Goal: Task Accomplishment & Management: Complete application form

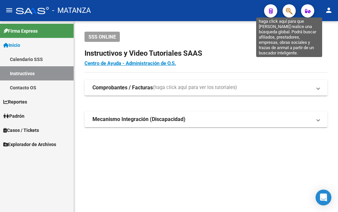
click at [286, 14] on icon "button" at bounding box center [289, 11] width 7 height 8
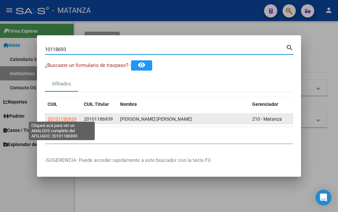
click at [60, 118] on span "20101186939" at bounding box center [62, 119] width 29 height 5
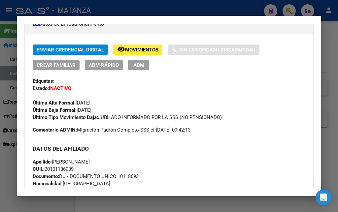
scroll to position [143, 0]
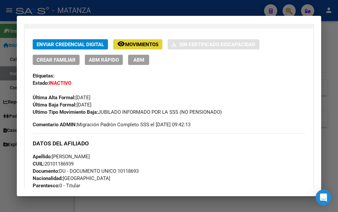
click at [133, 44] on span "Movimientos" at bounding box center [141, 45] width 33 height 6
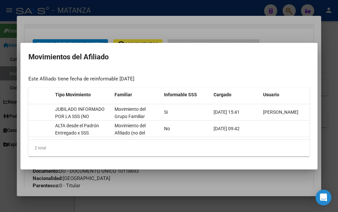
scroll to position [0, 141]
drag, startPoint x: 247, startPoint y: 150, endPoint x: 232, endPoint y: 149, distance: 15.2
click at [232, 150] on div "2 total" at bounding box center [168, 148] width 281 height 17
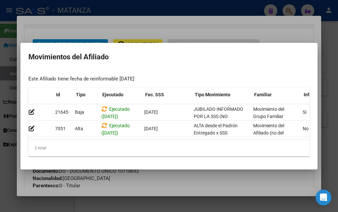
scroll to position [0, 0]
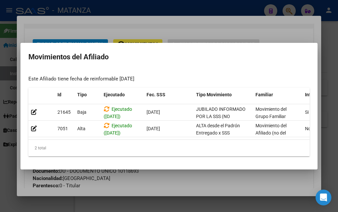
click at [181, 28] on div at bounding box center [169, 106] width 338 height 212
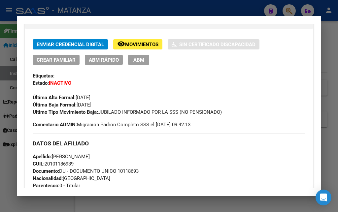
click at [190, 5] on div at bounding box center [169, 106] width 338 height 212
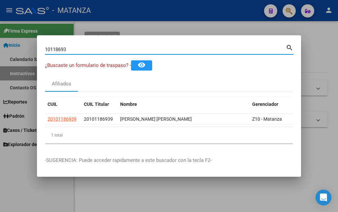
drag, startPoint x: 75, startPoint y: 44, endPoint x: 15, endPoint y: 46, distance: 60.8
click at [45, 47] on input "10118693" at bounding box center [165, 50] width 241 height 6
type input "42057060"
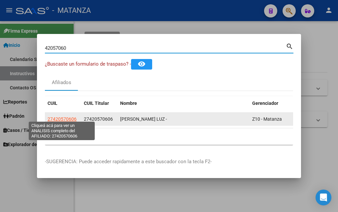
click at [54, 118] on span "27420570606" at bounding box center [62, 119] width 29 height 5
type textarea "27420570606"
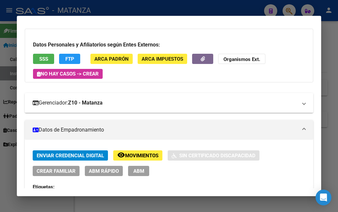
scroll to position [143, 0]
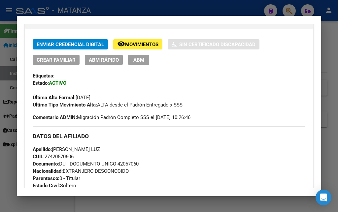
click at [142, 45] on span "Movimientos" at bounding box center [141, 45] width 33 height 6
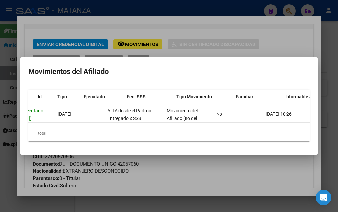
scroll to position [0, 0]
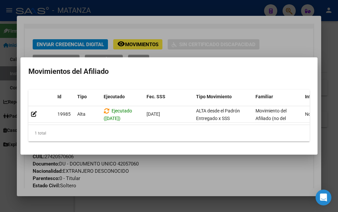
click at [134, 26] on div at bounding box center [169, 106] width 338 height 212
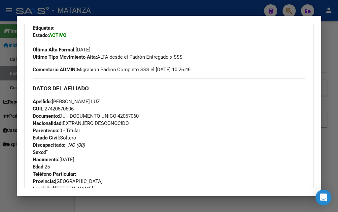
scroll to position [143, 0]
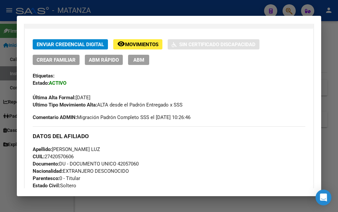
click at [138, 61] on span "ABM" at bounding box center [138, 60] width 11 height 6
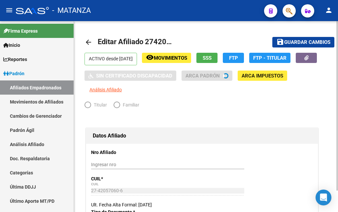
radio input "true"
type input "34-99925756-0"
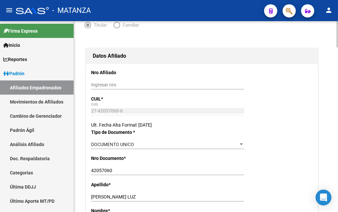
scroll to position [135, 0]
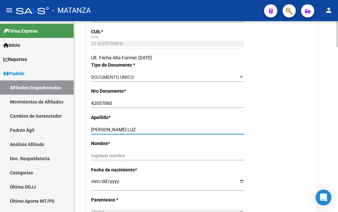
drag, startPoint x: 113, startPoint y: 130, endPoint x: 146, endPoint y: 130, distance: 33.0
click at [146, 130] on input "[PERSON_NAME] LUZ" at bounding box center [167, 130] width 153 height 6
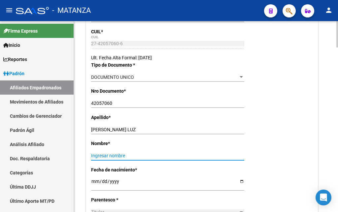
click at [92, 156] on input "Ingresar nombre" at bounding box center [167, 156] width 153 height 6
paste input "[PERSON_NAME]"
type input "[PERSON_NAME]"
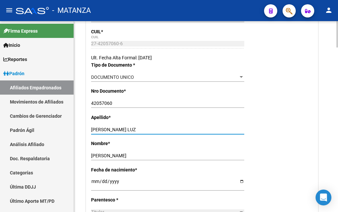
drag, startPoint x: 113, startPoint y: 129, endPoint x: 153, endPoint y: 132, distance: 40.8
click at [153, 132] on input "[PERSON_NAME] LUZ" at bounding box center [167, 130] width 153 height 6
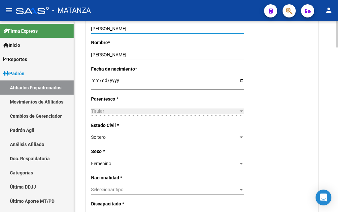
scroll to position [269, 0]
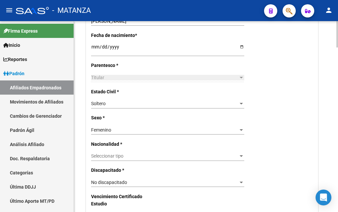
type input "[PERSON_NAME]"
click at [154, 154] on span "Seleccionar tipo" at bounding box center [164, 157] width 147 height 6
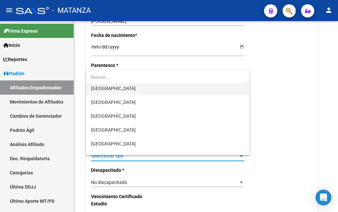
scroll to position [67, 0]
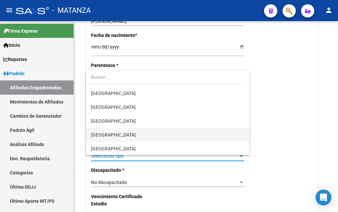
click at [122, 136] on span "[GEOGRAPHIC_DATA]" at bounding box center [167, 135] width 153 height 14
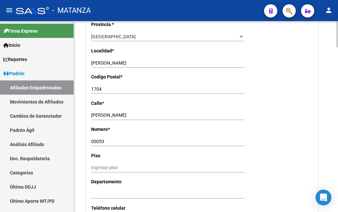
scroll to position [539, 0]
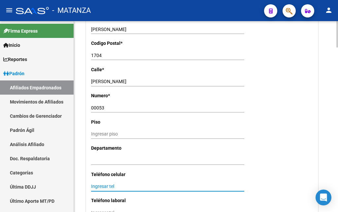
click at [93, 184] on input "Ingresar tel" at bounding box center [167, 187] width 153 height 6
type input "1169459583"
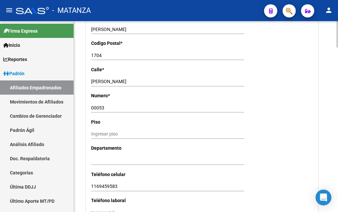
scroll to position [640, 0]
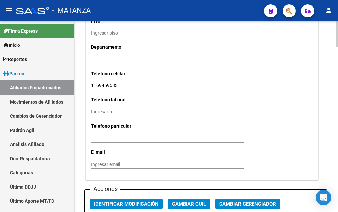
click at [96, 162] on input "Ingresar email" at bounding box center [167, 165] width 153 height 6
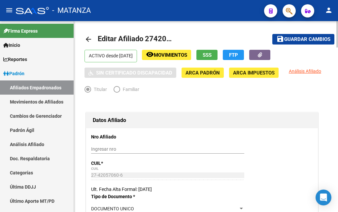
scroll to position [0, 0]
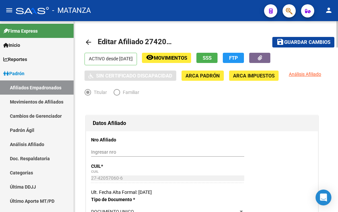
type input "[EMAIL_ADDRESS][DOMAIN_NAME]"
click at [308, 42] on span "Guardar cambios" at bounding box center [307, 43] width 46 height 6
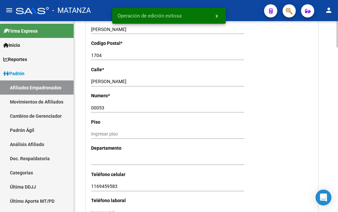
scroll to position [674, 0]
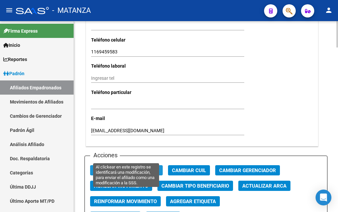
click at [136, 168] on span "Identificar Modificación" at bounding box center [126, 171] width 65 height 6
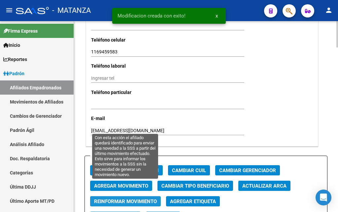
click at [131, 199] on span "Reinformar Movimiento" at bounding box center [125, 202] width 63 height 6
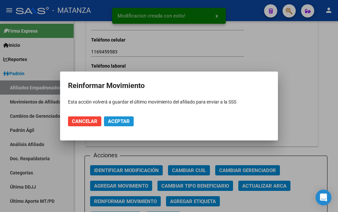
click at [121, 120] on span "Aceptar" at bounding box center [119, 122] width 22 height 6
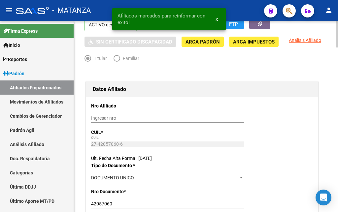
scroll to position [0, 0]
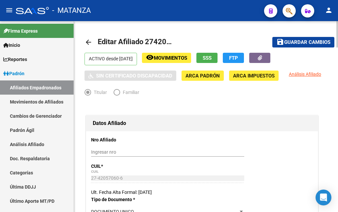
click at [187, 58] on span "Movimientos" at bounding box center [170, 58] width 33 height 6
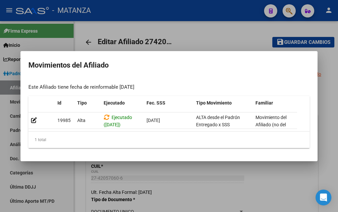
drag, startPoint x: 90, startPoint y: 128, endPoint x: 57, endPoint y: 130, distance: 32.7
click at [57, 130] on datatable-body "19985 [GEOGRAPHIC_DATA] ([DATE]) [DATE] ALTA desde el Padrón Entregado x SSS Mo…" at bounding box center [162, 122] width 269 height 19
drag, startPoint x: 164, startPoint y: 178, endPoint x: 163, endPoint y: 175, distance: 3.4
click at [165, 178] on div at bounding box center [169, 106] width 338 height 212
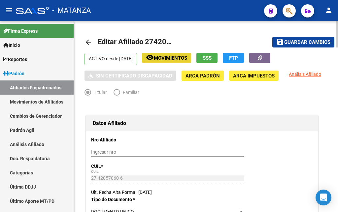
click at [187, 56] on span "Movimientos" at bounding box center [170, 58] width 33 height 6
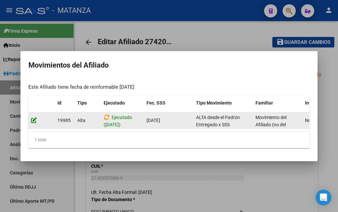
click at [33, 118] on icon at bounding box center [34, 120] width 6 height 6
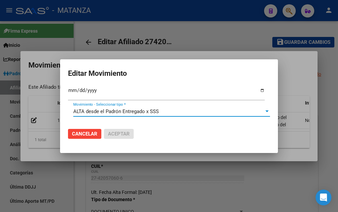
click at [265, 111] on div at bounding box center [266, 112] width 3 height 2
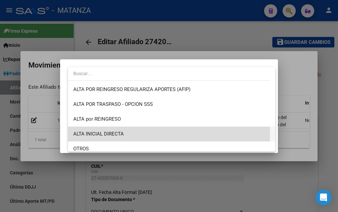
click at [129, 134] on span "ALTA INICIAL DIRECTA" at bounding box center [171, 134] width 197 height 15
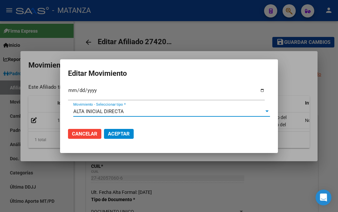
click at [117, 133] on span "Aceptar" at bounding box center [119, 134] width 22 height 6
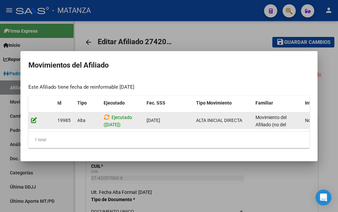
click at [34, 117] on icon at bounding box center [34, 120] width 6 height 6
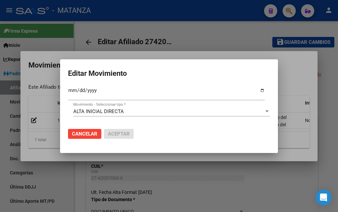
click at [208, 31] on div at bounding box center [169, 106] width 338 height 212
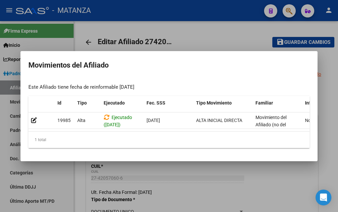
drag, startPoint x: 185, startPoint y: 3, endPoint x: 186, endPoint y: 6, distance: 3.4
click at [185, 4] on div at bounding box center [169, 106] width 338 height 212
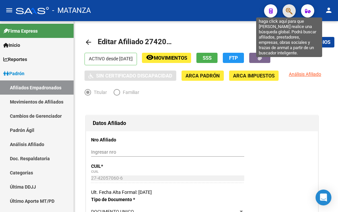
click at [288, 11] on icon "button" at bounding box center [289, 11] width 7 height 8
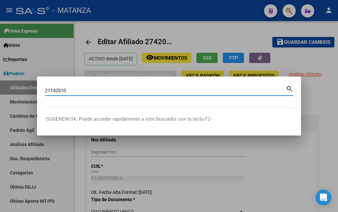
type input "21142810"
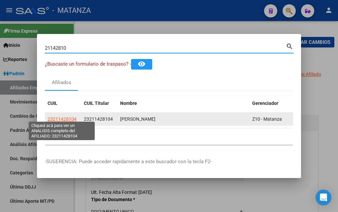
click at [65, 117] on span "23211428104" at bounding box center [62, 119] width 29 height 5
type textarea "23211428104"
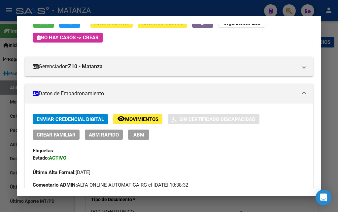
scroll to position [71, 0]
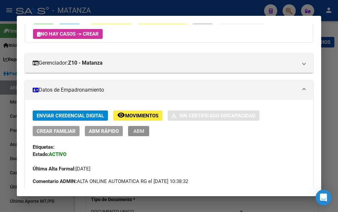
click at [141, 133] on span "ABM" at bounding box center [138, 131] width 11 height 6
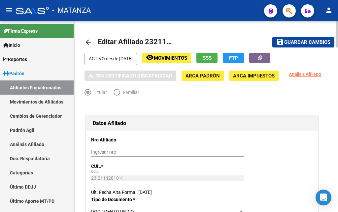
click at [185, 56] on span "Movimientos" at bounding box center [170, 58] width 33 height 6
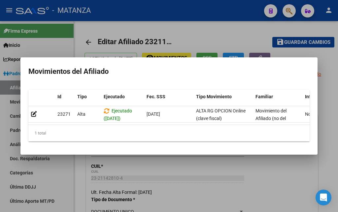
click at [185, 38] on div at bounding box center [169, 106] width 338 height 212
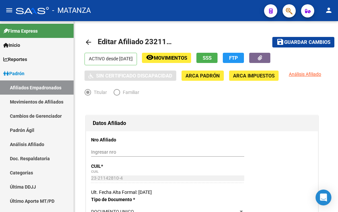
click at [151, 11] on div "- MATANZA" at bounding box center [137, 10] width 243 height 15
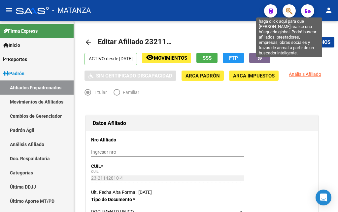
click at [286, 12] on icon "button" at bounding box center [289, 11] width 7 height 8
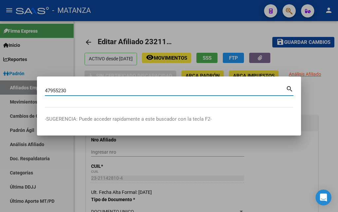
type input "47955230"
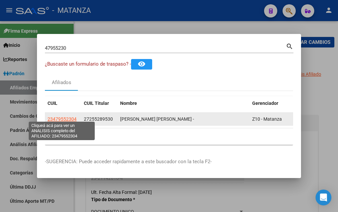
click at [64, 117] on span "23479552304" at bounding box center [62, 119] width 29 height 5
type textarea "23479552304"
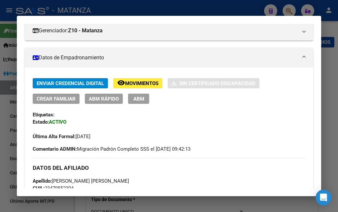
scroll to position [107, 0]
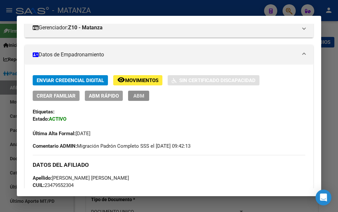
click at [134, 96] on span "ABM" at bounding box center [138, 96] width 11 height 6
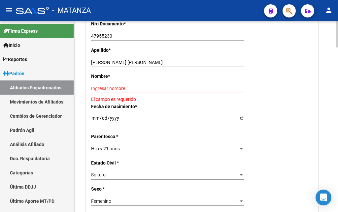
scroll to position [236, 0]
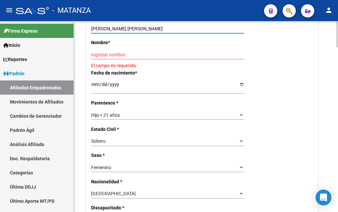
drag, startPoint x: 108, startPoint y: 41, endPoint x: 153, endPoint y: 46, distance: 45.2
click at [153, 32] on input "[PERSON_NAME] [PERSON_NAME]" at bounding box center [167, 29] width 153 height 6
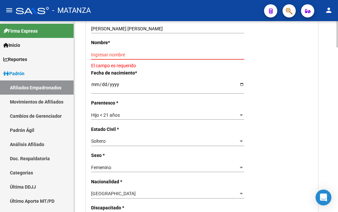
drag, startPoint x: 93, startPoint y: 68, endPoint x: 97, endPoint y: 68, distance: 4.0
paste input "[PERSON_NAME]"
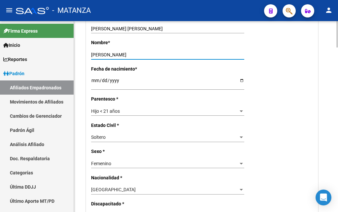
type input "[PERSON_NAME]"
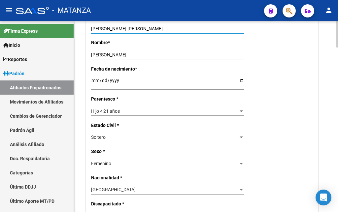
drag, startPoint x: 109, startPoint y: 40, endPoint x: 162, endPoint y: 46, distance: 53.9
click at [162, 32] on input "[PERSON_NAME] [PERSON_NAME]" at bounding box center [167, 29] width 153 height 6
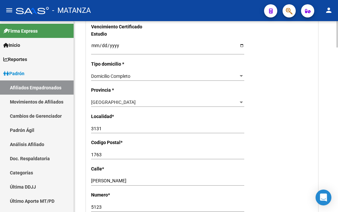
scroll to position [471, 0]
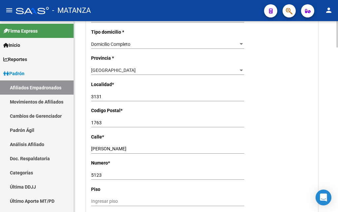
type input "[PERSON_NAME]"
drag, startPoint x: 104, startPoint y: 94, endPoint x: 78, endPoint y: 94, distance: 26.4
click at [91, 94] on input "3131" at bounding box center [167, 97] width 153 height 6
type input "V.DEL PINO"
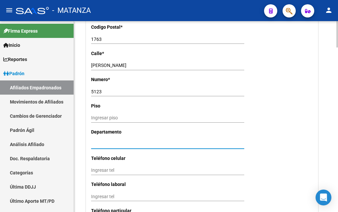
scroll to position [589, 0]
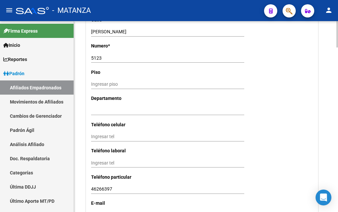
click at [94, 134] on input "Ingresar tel" at bounding box center [167, 137] width 153 height 6
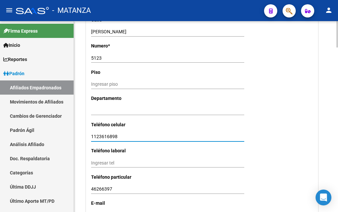
type input "1123616898"
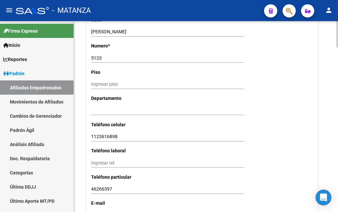
scroll to position [690, 0]
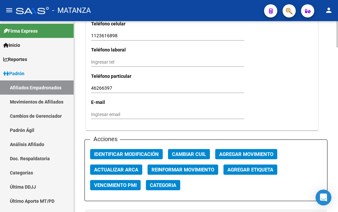
click at [95, 112] on input "Ingresar email" at bounding box center [167, 115] width 153 height 6
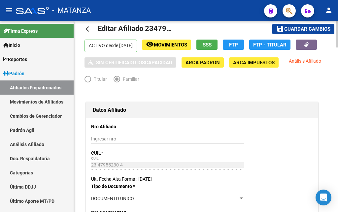
scroll to position [0, 0]
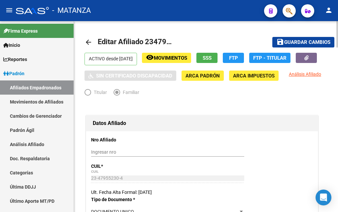
type input "[PERSON_NAME][EMAIL_ADDRESS][PERSON_NAME][DOMAIN_NAME]"
click at [313, 42] on span "Guardar cambios" at bounding box center [307, 43] width 46 height 6
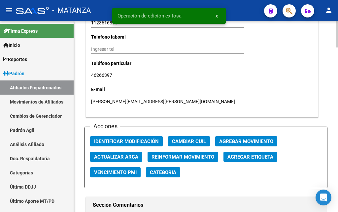
scroll to position [741, 0]
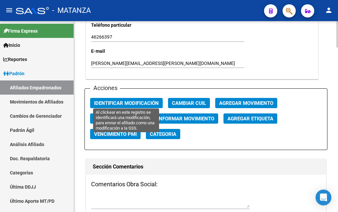
click at [140, 100] on span "Identificar Modificación" at bounding box center [126, 103] width 65 height 6
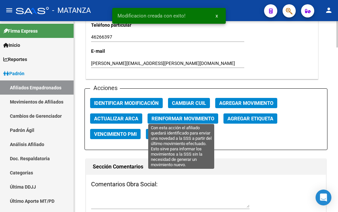
click at [166, 117] on span "Reinformar Movimiento" at bounding box center [183, 119] width 63 height 6
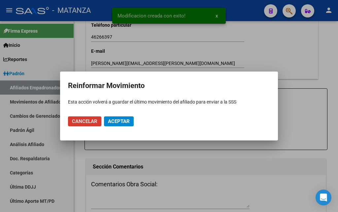
click at [121, 121] on span "Aceptar" at bounding box center [119, 122] width 22 height 6
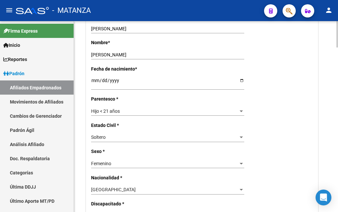
scroll to position [101, 0]
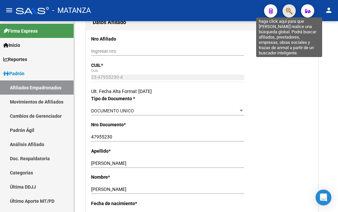
click at [288, 10] on icon "button" at bounding box center [289, 11] width 7 height 8
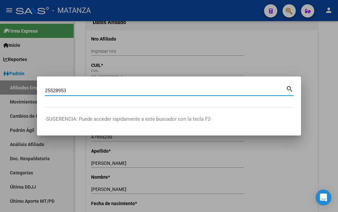
type input "25528953"
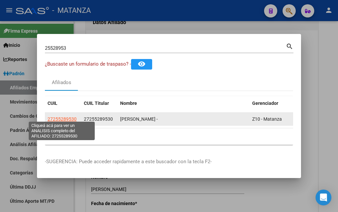
click at [54, 117] on span "27255289530" at bounding box center [62, 119] width 29 height 5
type textarea "27255289530"
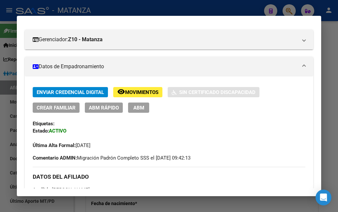
scroll to position [107, 0]
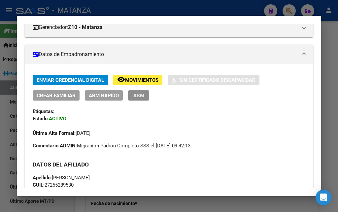
click at [135, 97] on span "ABM" at bounding box center [138, 96] width 11 height 6
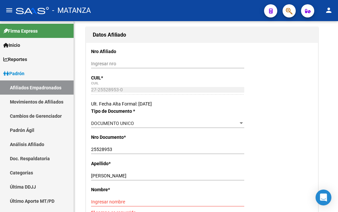
scroll to position [135, 0]
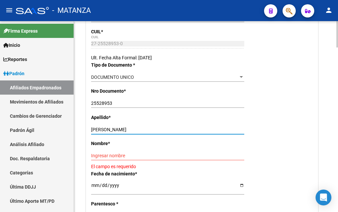
drag, startPoint x: 111, startPoint y: 129, endPoint x: 158, endPoint y: 131, distance: 47.6
click at [158, 131] on input "[PERSON_NAME]" at bounding box center [167, 130] width 153 height 6
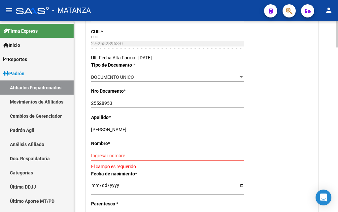
paste input "[PERSON_NAME]"
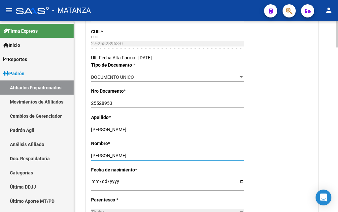
type input "[PERSON_NAME]"
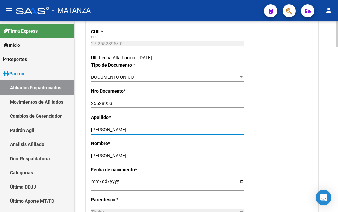
drag, startPoint x: 111, startPoint y: 128, endPoint x: 161, endPoint y: 131, distance: 50.3
click at [161, 131] on input "[PERSON_NAME]" at bounding box center [167, 130] width 153 height 6
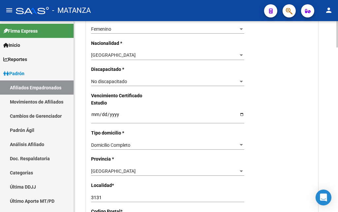
scroll to position [404, 0]
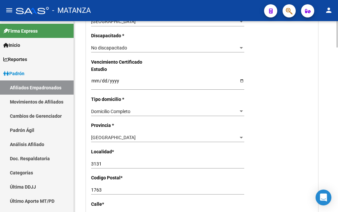
type input "RAMIREZ"
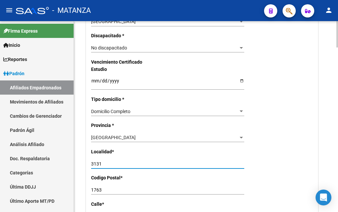
drag, startPoint x: 108, startPoint y: 148, endPoint x: 66, endPoint y: 150, distance: 41.7
click at [91, 161] on input "3131" at bounding box center [167, 164] width 153 height 6
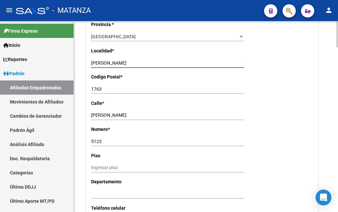
scroll to position [606, 0]
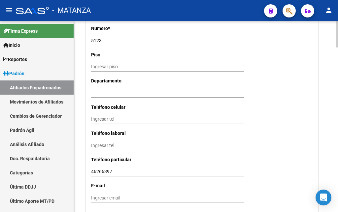
type input "[PERSON_NAME]"
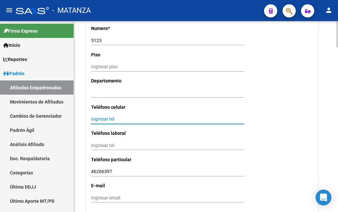
click at [93, 117] on input "Ingresar tel" at bounding box center [167, 120] width 153 height 6
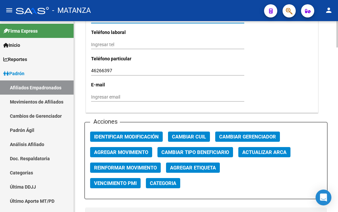
type input "1123616898"
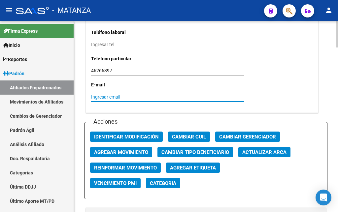
click at [95, 94] on input "Ingresar email" at bounding box center [167, 97] width 153 height 6
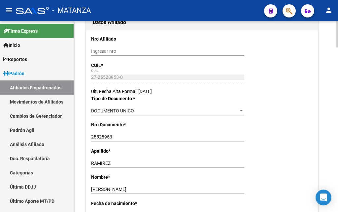
scroll to position [0, 0]
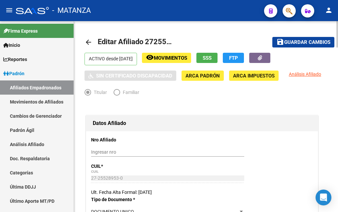
type input "[PERSON_NAME][EMAIL_ADDRESS][PERSON_NAME][DOMAIN_NAME]"
click at [316, 42] on span "Guardar cambios" at bounding box center [307, 43] width 46 height 6
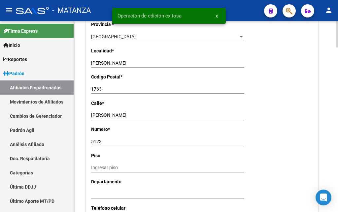
scroll to position [674, 0]
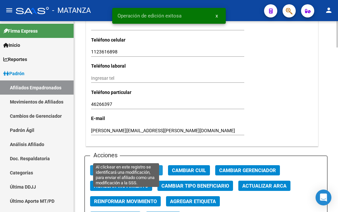
click at [127, 168] on span "Identificar Modificación" at bounding box center [126, 171] width 65 height 6
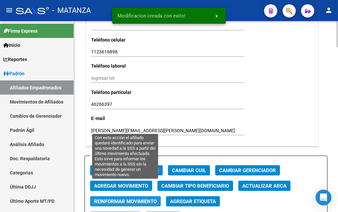
click at [118, 199] on span "Reinformar Movimiento" at bounding box center [125, 202] width 63 height 6
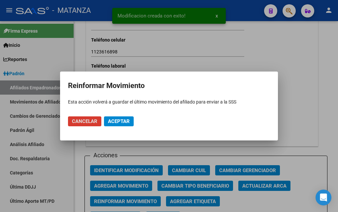
click at [122, 123] on span "Aceptar" at bounding box center [119, 122] width 22 height 6
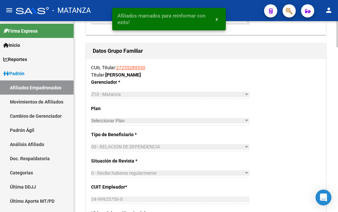
scroll to position [1145, 0]
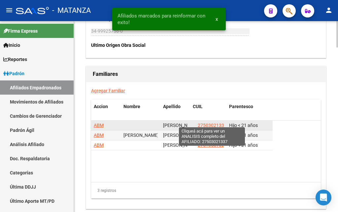
click at [211, 123] on span "27503021337" at bounding box center [212, 125] width 29 height 5
type textarea "27503021337"
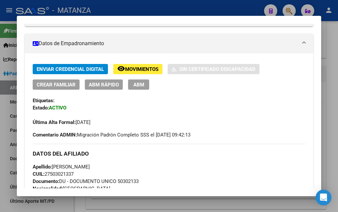
scroll to position [107, 0]
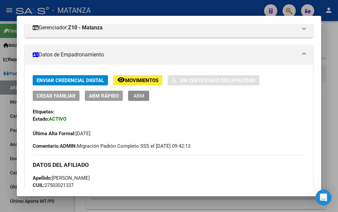
click at [139, 95] on span "ABM" at bounding box center [138, 96] width 11 height 6
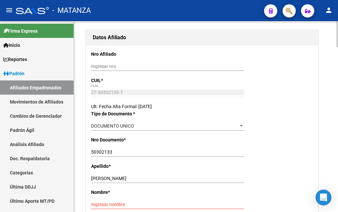
scroll to position [101, 0]
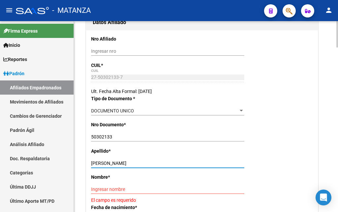
drag, startPoint x: 106, startPoint y: 175, endPoint x: 143, endPoint y: 178, distance: 36.7
click at [143, 166] on input "[PERSON_NAME]" at bounding box center [167, 164] width 153 height 6
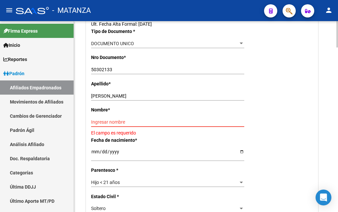
click at [94, 125] on input "Ingresar nombre" at bounding box center [167, 123] width 153 height 6
paste input "[PERSON_NAME]"
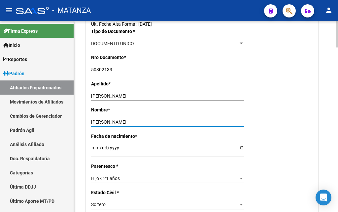
type input "[PERSON_NAME]"
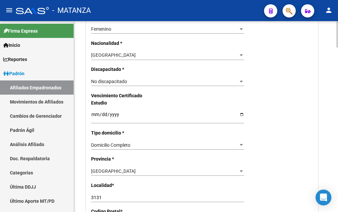
scroll to position [404, 0]
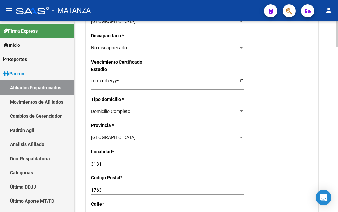
type input "[PERSON_NAME]"
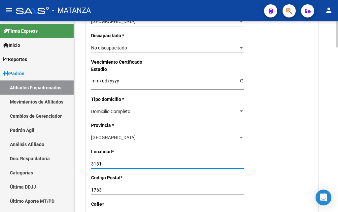
drag, startPoint x: 107, startPoint y: 163, endPoint x: 71, endPoint y: 163, distance: 36.0
click at [91, 163] on input "3131" at bounding box center [167, 164] width 153 height 6
type input "[PERSON_NAME]"
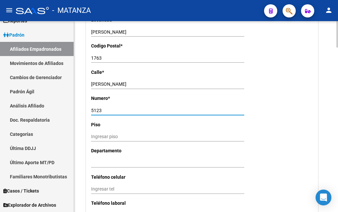
scroll to position [570, 0]
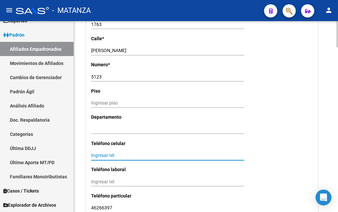
click at [93, 153] on input "Ingresar tel" at bounding box center [167, 156] width 153 height 6
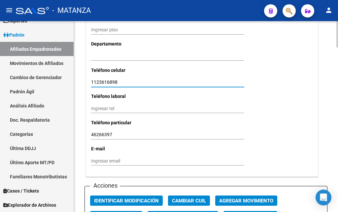
scroll to position [671, 0]
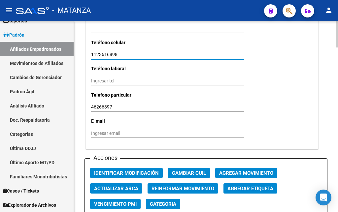
type input "1123616898"
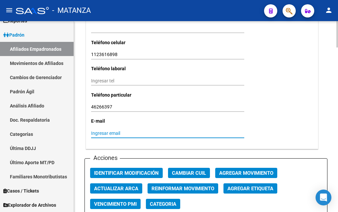
click at [94, 131] on input "Ingresar email" at bounding box center [167, 134] width 153 height 6
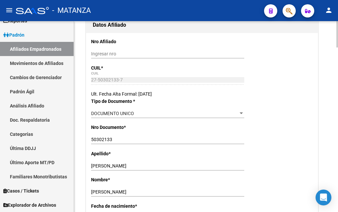
scroll to position [0, 0]
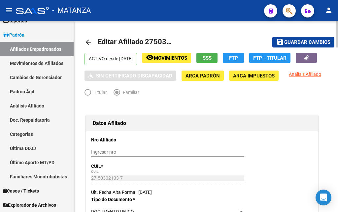
type input "[PERSON_NAME][EMAIL_ADDRESS][PERSON_NAME][DOMAIN_NAME]"
click at [318, 43] on span "Guardar cambios" at bounding box center [307, 43] width 46 height 6
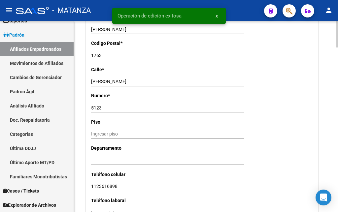
scroll to position [741, 0]
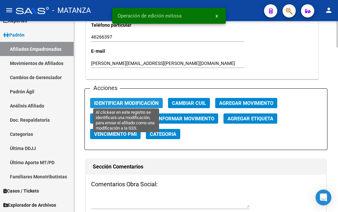
click at [125, 100] on span "Identificar Modificación" at bounding box center [126, 103] width 65 height 6
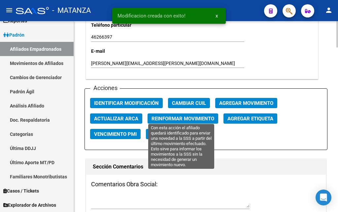
click at [172, 118] on span "Reinformar Movimiento" at bounding box center [183, 119] width 63 height 6
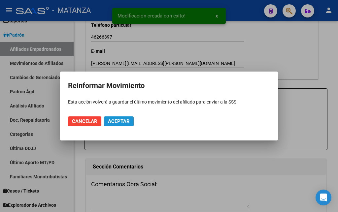
click at [118, 123] on span "Aceptar" at bounding box center [119, 122] width 22 height 6
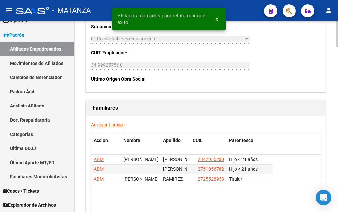
scroll to position [1145, 0]
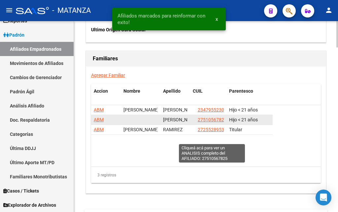
click at [207, 122] on span "27510567825" at bounding box center [212, 119] width 29 height 5
type textarea "27510567825"
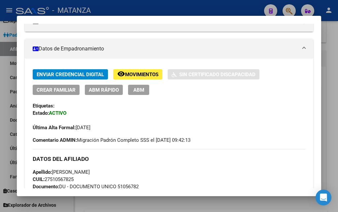
scroll to position [107, 0]
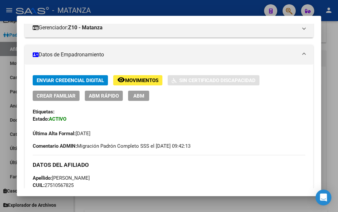
click at [135, 94] on span "ABM" at bounding box center [138, 96] width 11 height 6
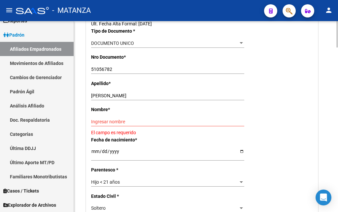
scroll to position [202, 0]
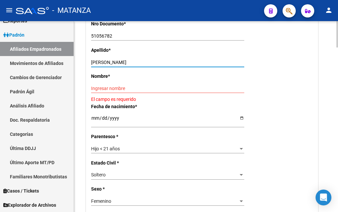
drag, startPoint x: 111, startPoint y: 73, endPoint x: 144, endPoint y: 77, distance: 33.2
click at [144, 65] on input "[PERSON_NAME]" at bounding box center [167, 63] width 153 height 6
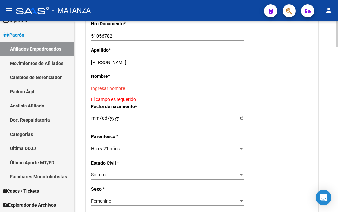
drag, startPoint x: 92, startPoint y: 102, endPoint x: 95, endPoint y: 101, distance: 3.4
paste input "[PERSON_NAME]"
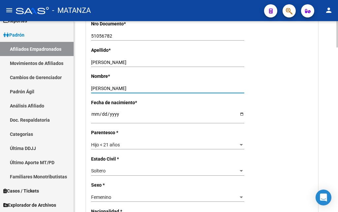
type input "[PERSON_NAME]"
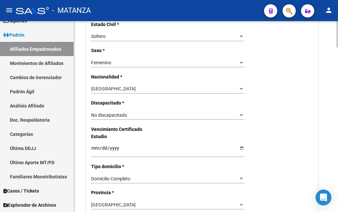
scroll to position [438, 0]
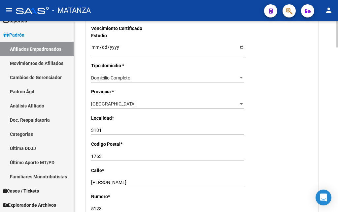
type input "RAMIREZ"
drag, startPoint x: 105, startPoint y: 129, endPoint x: 45, endPoint y: 129, distance: 59.8
click at [91, 129] on input "3131" at bounding box center [167, 131] width 153 height 6
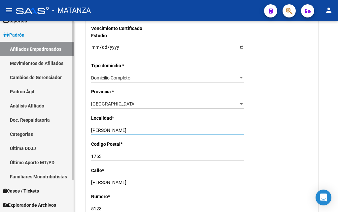
type input "[PERSON_NAME]"
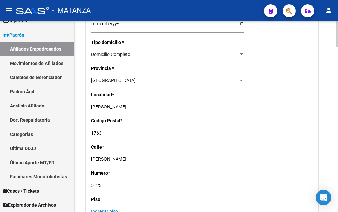
scroll to position [562, 0]
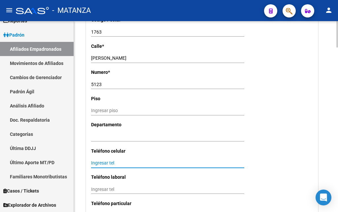
click at [95, 161] on input "Ingresar tel" at bounding box center [167, 163] width 153 height 6
type input "1123616898"
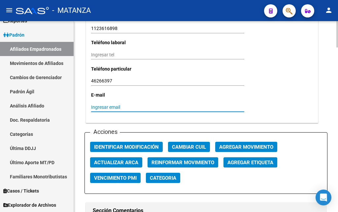
click at [93, 107] on input "Ingresar email" at bounding box center [167, 108] width 153 height 6
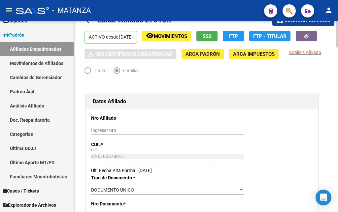
scroll to position [0, 0]
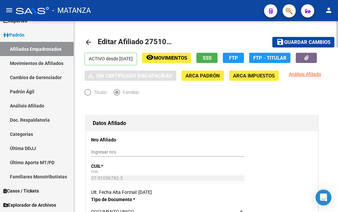
type input "[PERSON_NAME][EMAIL_ADDRESS][PERSON_NAME][DOMAIN_NAME]"
click at [306, 43] on span "Guardar cambios" at bounding box center [307, 43] width 46 height 6
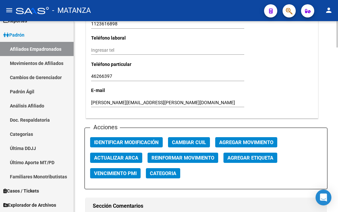
scroll to position [707, 0]
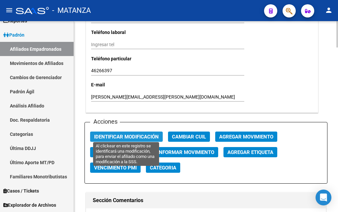
click at [114, 135] on span "Identificar Modificación" at bounding box center [126, 137] width 65 height 6
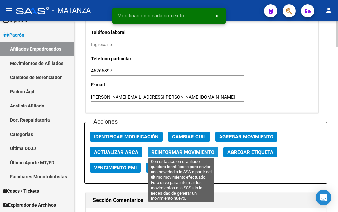
click at [179, 151] on span "Reinformar Movimiento" at bounding box center [183, 153] width 63 height 6
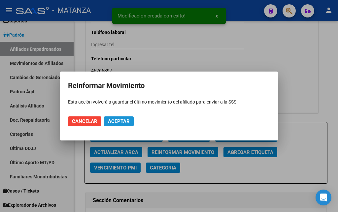
click at [125, 123] on span "Aceptar" at bounding box center [119, 122] width 22 height 6
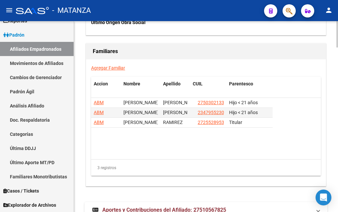
scroll to position [1179, 0]
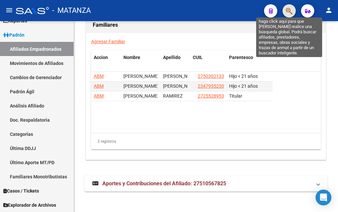
click at [286, 11] on icon "button" at bounding box center [289, 11] width 7 height 8
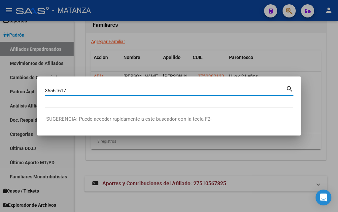
type input "36561617"
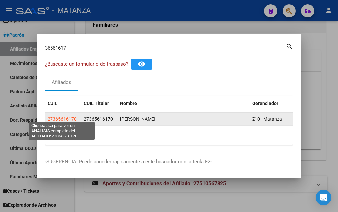
click at [56, 117] on span "27365616170" at bounding box center [62, 119] width 29 height 5
type textarea "27365616170"
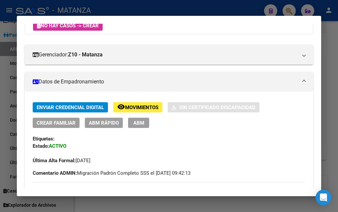
scroll to position [107, 0]
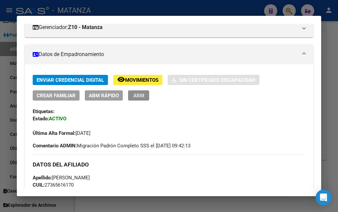
click at [140, 95] on span "ABM" at bounding box center [138, 96] width 11 height 6
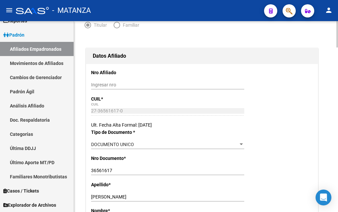
scroll to position [135, 0]
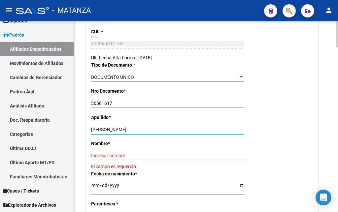
drag, startPoint x: 109, startPoint y: 128, endPoint x: 162, endPoint y: 127, distance: 52.8
click at [162, 127] on input "[PERSON_NAME]" at bounding box center [167, 130] width 153 height 6
drag, startPoint x: 109, startPoint y: 128, endPoint x: 156, endPoint y: 126, distance: 46.9
click at [156, 127] on input "[PERSON_NAME]" at bounding box center [167, 130] width 153 height 6
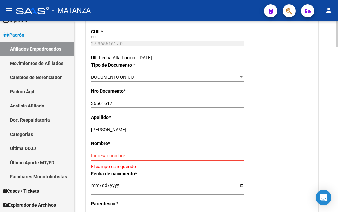
click at [96, 155] on input "Ingresar nombre" at bounding box center [167, 156] width 153 height 6
paste input "[PERSON_NAME]"
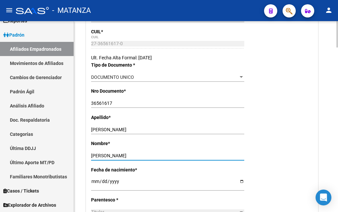
type input "[PERSON_NAME]"
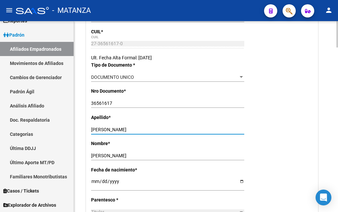
drag, startPoint x: 108, startPoint y: 127, endPoint x: 150, endPoint y: 128, distance: 41.9
click at [150, 128] on input "[PERSON_NAME]" at bounding box center [167, 130] width 153 height 6
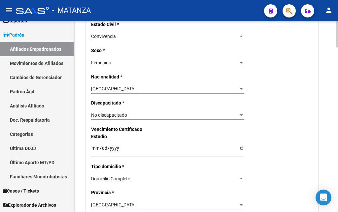
scroll to position [404, 0]
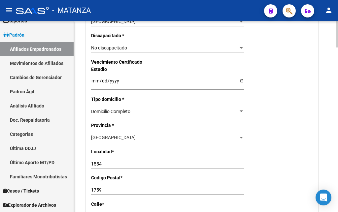
type input "[PERSON_NAME]"
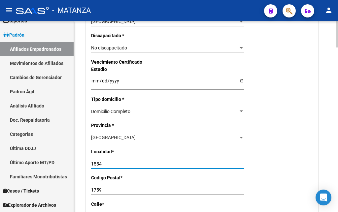
drag, startPoint x: 103, startPoint y: 146, endPoint x: 66, endPoint y: 150, distance: 37.2
click at [91, 161] on input "1554" at bounding box center [167, 164] width 153 height 6
type input "[PERSON_NAME]"
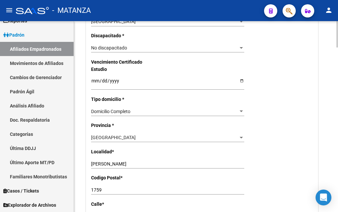
click at [108, 212] on input "BARRA?AGA" at bounding box center [167, 217] width 153 height 6
type input "BARRAÑAGA"
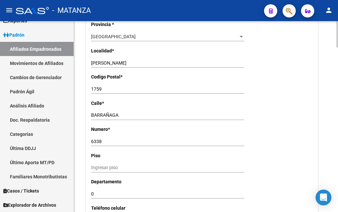
scroll to position [539, 0]
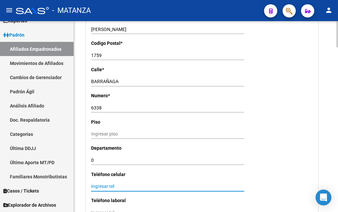
click at [94, 184] on input "Ingresar tel" at bounding box center [167, 187] width 153 height 6
type input "1130884161"
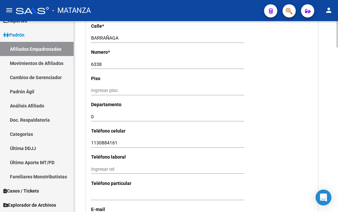
scroll to position [640, 0]
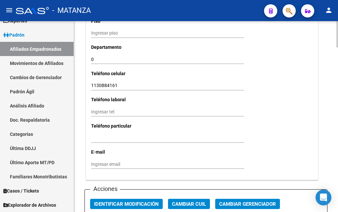
click at [93, 162] on input "Ingresar email" at bounding box center [167, 165] width 153 height 6
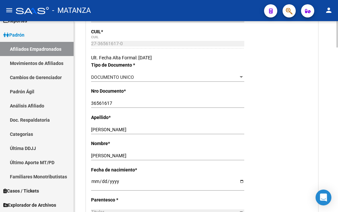
scroll to position [0, 0]
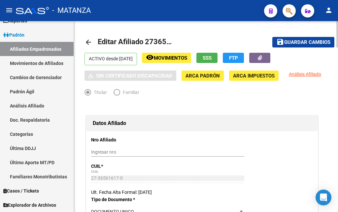
click at [312, 43] on span "Guardar cambios" at bounding box center [307, 43] width 46 height 6
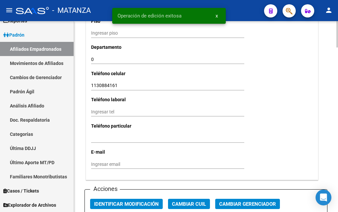
scroll to position [741, 0]
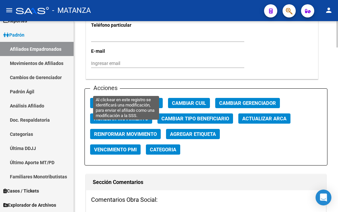
click at [125, 100] on span "Identificar Modificación" at bounding box center [126, 103] width 65 height 6
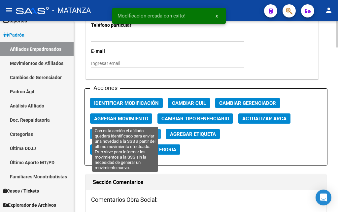
click at [121, 131] on span "Reinformar Movimiento" at bounding box center [125, 134] width 63 height 6
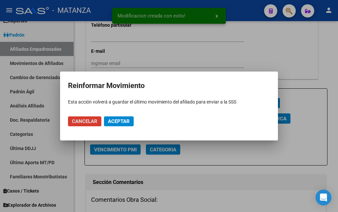
click at [116, 119] on button "Aceptar" at bounding box center [119, 122] width 30 height 10
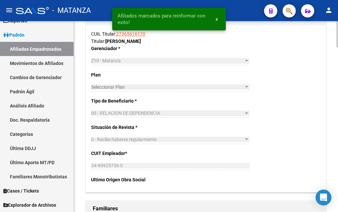
scroll to position [1111, 0]
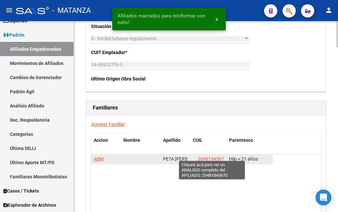
click at [213, 156] on span "20481845670" at bounding box center [212, 158] width 29 height 5
type textarea "20481845670"
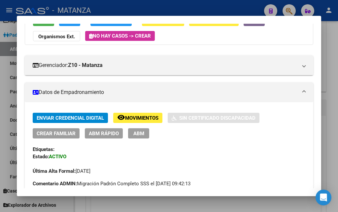
scroll to position [61, 0]
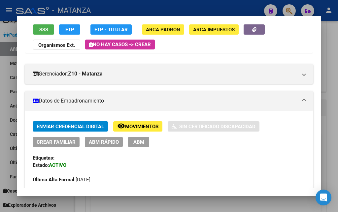
click at [139, 142] on span "ABM" at bounding box center [138, 142] width 11 height 6
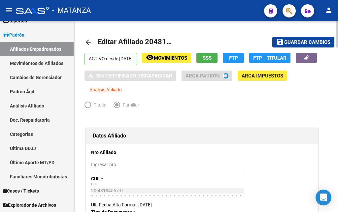
scroll to position [101, 0]
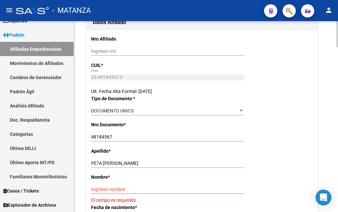
click at [98, 166] on input "PE?A [PERSON_NAME]" at bounding box center [167, 164] width 153 height 6
drag, startPoint x: 123, startPoint y: 176, endPoint x: 174, endPoint y: 179, distance: 51.0
click at [174, 166] on input "PEÑA [PERSON_NAME]" at bounding box center [167, 164] width 153 height 6
type input "PEÑA [PERSON_NAME]"
click at [95, 192] on input "Ingresar nombre" at bounding box center [167, 190] width 153 height 6
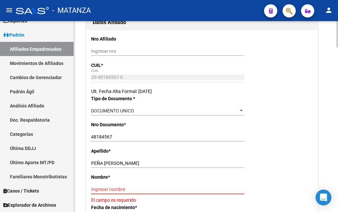
paste input "[PERSON_NAME]"
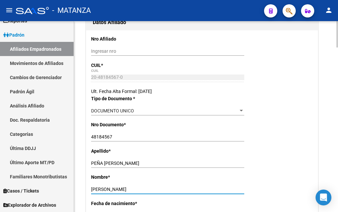
type input "[PERSON_NAME]"
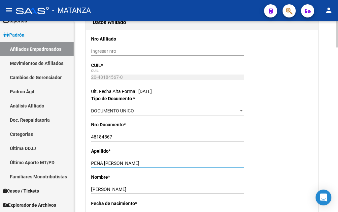
drag, startPoint x: 122, startPoint y: 175, endPoint x: 165, endPoint y: 178, distance: 42.7
click at [165, 166] on input "PEÑA [PERSON_NAME]" at bounding box center [167, 164] width 153 height 6
type input "PEÑA [PERSON_NAME]"
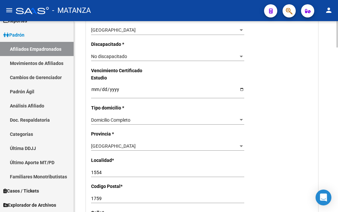
scroll to position [404, 0]
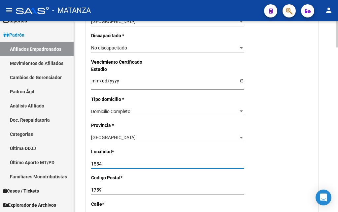
drag, startPoint x: 103, startPoint y: 163, endPoint x: 69, endPoint y: 165, distance: 33.4
click at [91, 165] on input "1554" at bounding box center [167, 164] width 153 height 6
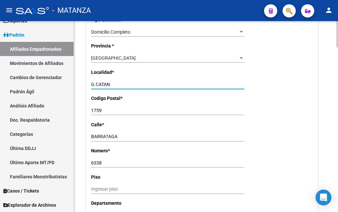
scroll to position [505, 0]
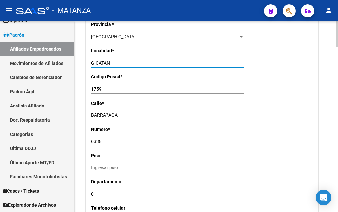
type input "G.CATAN"
click at [107, 113] on input "BARRA?AGA" at bounding box center [167, 116] width 153 height 6
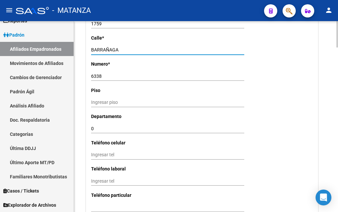
scroll to position [572, 0]
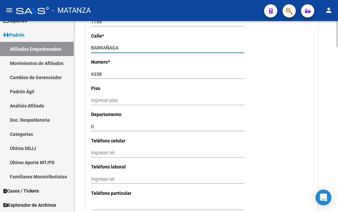
type input "BARRAÑAGA"
click at [96, 151] on input "Ingresar tel" at bounding box center [167, 153] width 153 height 6
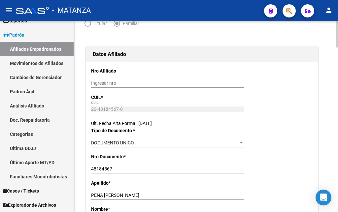
scroll to position [0, 0]
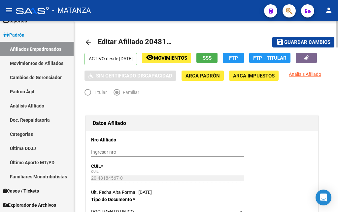
type input "1130884161"
click at [310, 41] on span "Guardar cambios" at bounding box center [307, 43] width 46 height 6
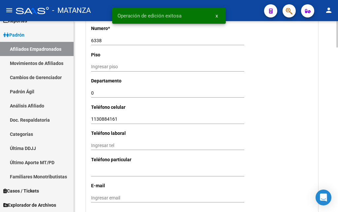
scroll to position [741, 0]
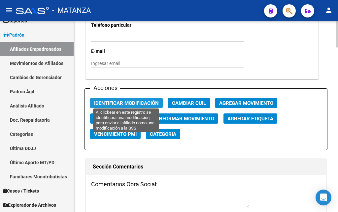
click at [130, 101] on span "Identificar Modificación" at bounding box center [126, 103] width 65 height 6
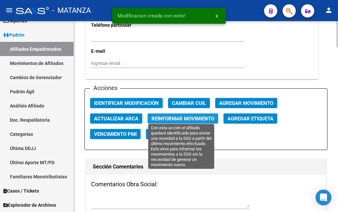
click at [173, 118] on span "Reinformar Movimiento" at bounding box center [183, 119] width 63 height 6
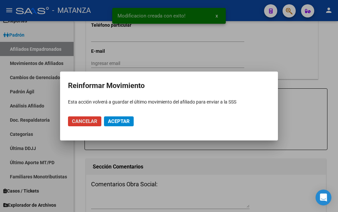
click at [127, 123] on span "Aceptar" at bounding box center [119, 122] width 22 height 6
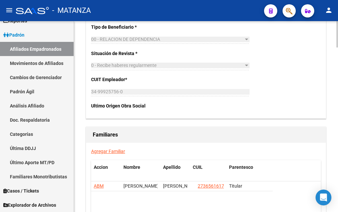
scroll to position [1044, 0]
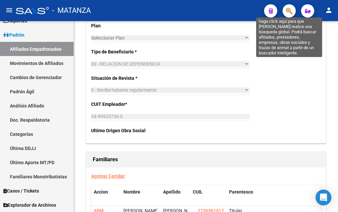
click at [290, 10] on icon "button" at bounding box center [289, 11] width 7 height 8
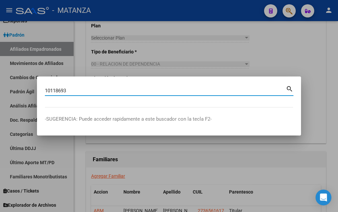
type input "10118693"
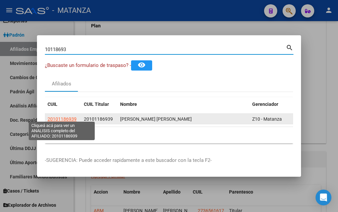
click at [61, 118] on span "20101186939" at bounding box center [62, 119] width 29 height 5
type textarea "20101186939"
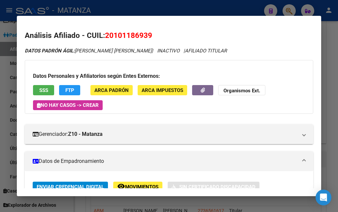
drag, startPoint x: 42, startPoint y: 92, endPoint x: 47, endPoint y: 91, distance: 4.7
click at [44, 91] on span "SSS" at bounding box center [43, 90] width 9 height 6
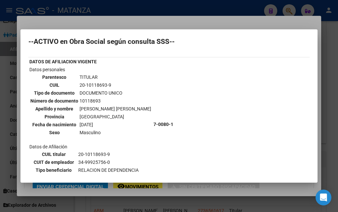
scroll to position [0, 0]
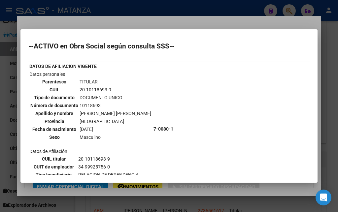
click at [173, 5] on div at bounding box center [169, 106] width 338 height 212
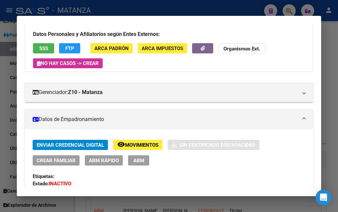
scroll to position [71, 0]
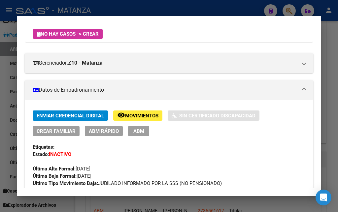
click at [140, 116] on span "Movimientos" at bounding box center [141, 116] width 33 height 6
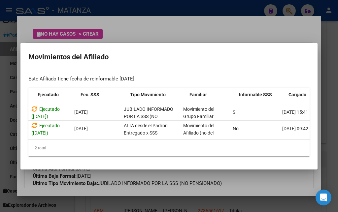
scroll to position [0, 65]
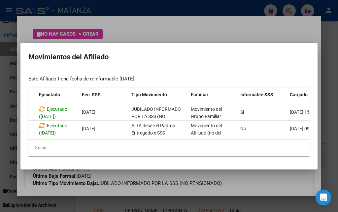
click at [174, 27] on div at bounding box center [169, 106] width 338 height 212
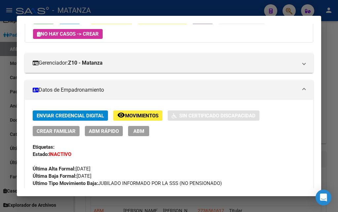
drag, startPoint x: 129, startPoint y: 3, endPoint x: 133, endPoint y: 5, distance: 4.0
click at [132, 5] on div at bounding box center [169, 106] width 338 height 212
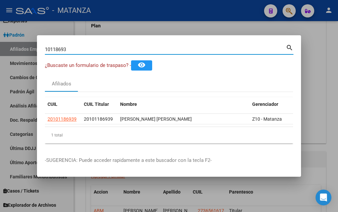
drag, startPoint x: 74, startPoint y: 47, endPoint x: 31, endPoint y: 49, distance: 43.0
click at [45, 49] on input "10118693" at bounding box center [165, 50] width 241 height 6
type input "42057060"
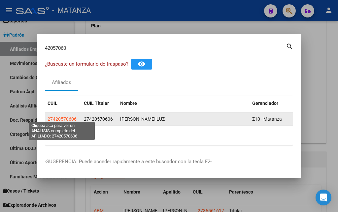
click at [58, 117] on span "27420570606" at bounding box center [62, 119] width 29 height 5
type textarea "27420570606"
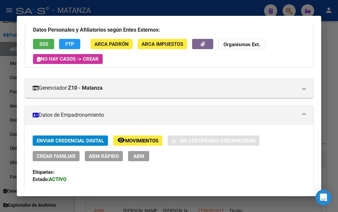
scroll to position [71, 0]
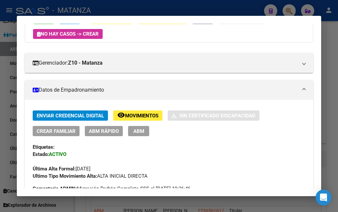
click at [151, 117] on span "Movimientos" at bounding box center [141, 116] width 33 height 6
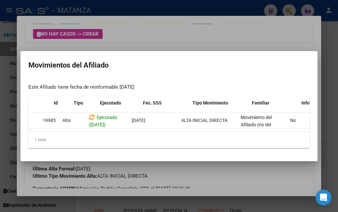
scroll to position [0, 0]
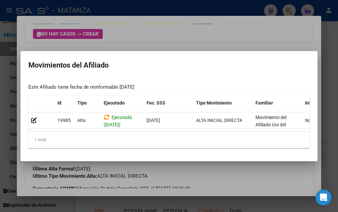
click at [186, 31] on div at bounding box center [169, 106] width 338 height 212
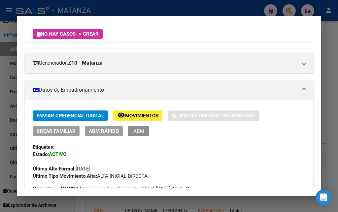
click at [138, 131] on span "ABM" at bounding box center [138, 131] width 11 height 6
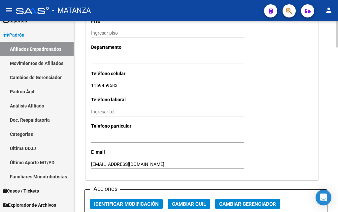
scroll to position [707, 0]
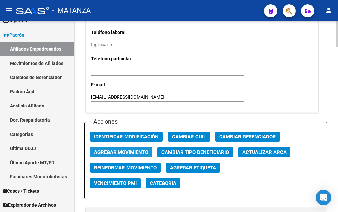
click at [121, 150] on span "Agregar Movimiento" at bounding box center [121, 153] width 54 height 6
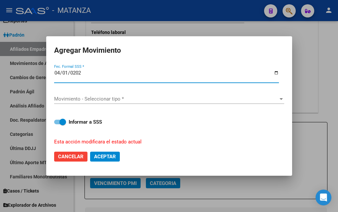
type input "[DATE]"
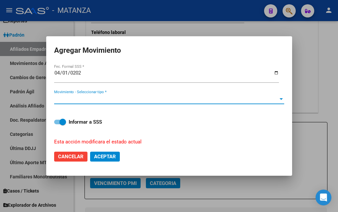
click at [168, 96] on span "Movimiento - Seleccionar tipo *" at bounding box center [166, 99] width 224 height 6
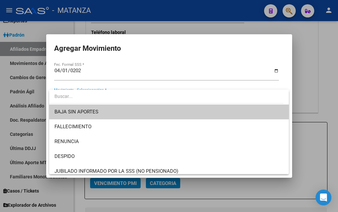
click at [215, 30] on div at bounding box center [169, 106] width 338 height 212
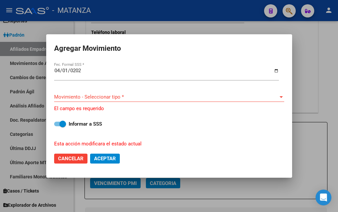
click at [310, 41] on div at bounding box center [169, 106] width 338 height 212
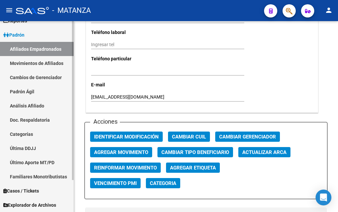
click at [37, 62] on link "Movimientos de Afiliados" at bounding box center [37, 63] width 74 height 14
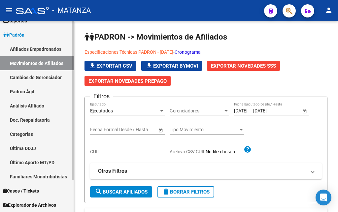
click at [35, 45] on link "Afiliados Empadronados" at bounding box center [37, 49] width 74 height 14
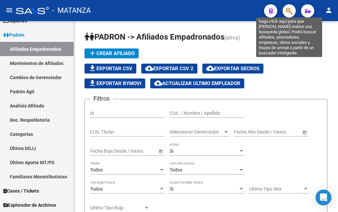
click at [289, 14] on icon "button" at bounding box center [289, 11] width 7 height 8
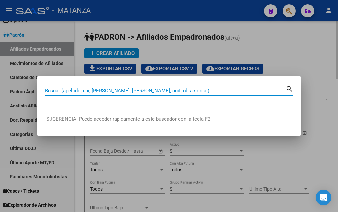
click at [290, 52] on div at bounding box center [169, 106] width 338 height 212
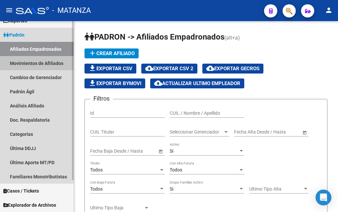
drag, startPoint x: 31, startPoint y: 66, endPoint x: 35, endPoint y: 67, distance: 4.1
click at [31, 66] on link "Movimientos de Afiliados" at bounding box center [37, 63] width 74 height 14
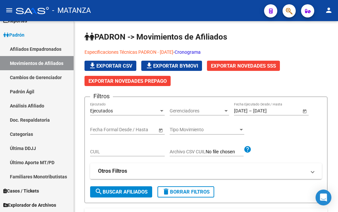
click at [284, 12] on button "button" at bounding box center [289, 10] width 13 height 13
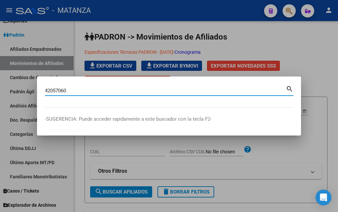
type input "42057060"
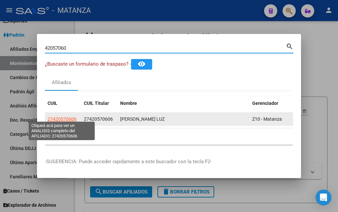
click at [59, 117] on span "27420570606" at bounding box center [62, 119] width 29 height 5
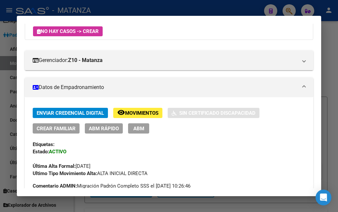
scroll to position [107, 0]
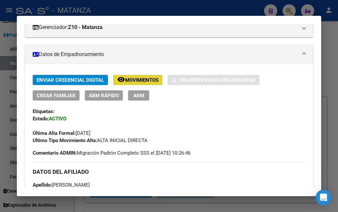
click at [128, 82] on span "Movimientos" at bounding box center [141, 80] width 33 height 6
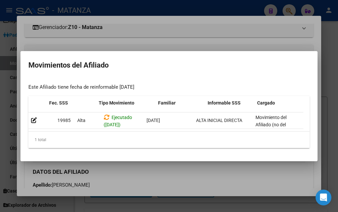
scroll to position [0, 97]
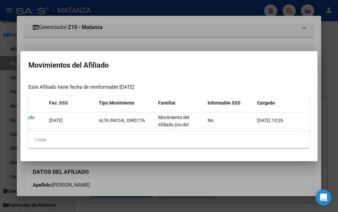
click at [213, 22] on div at bounding box center [169, 106] width 338 height 212
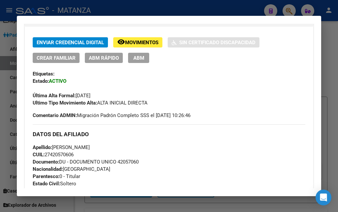
scroll to position [143, 0]
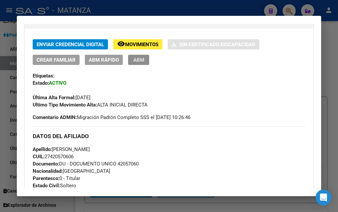
click at [140, 58] on span "ABM" at bounding box center [138, 60] width 11 height 6
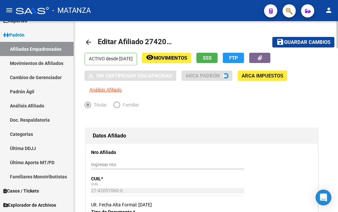
radio input "true"
type input "34-99925756-0"
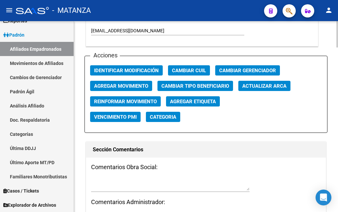
scroll to position [741, 0]
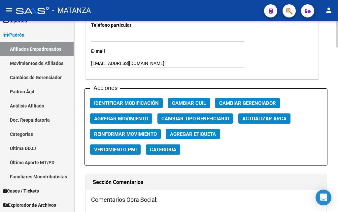
click at [253, 116] on span "Actualizar ARCA" at bounding box center [264, 119] width 44 height 6
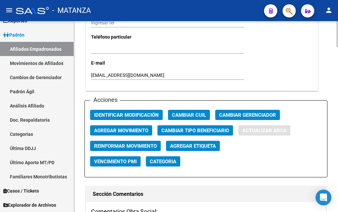
scroll to position [753, 0]
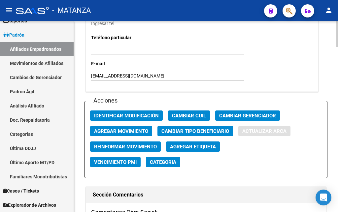
type input "[PERSON_NAME]"
type input "534"
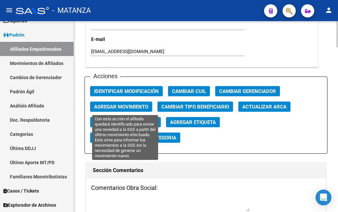
click at [115, 120] on span "Reinformar Movimiento" at bounding box center [125, 123] width 63 height 6
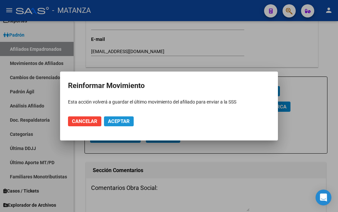
click at [118, 122] on span "Aceptar" at bounding box center [119, 122] width 22 height 6
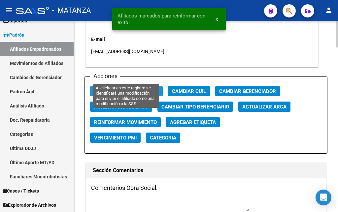
click at [122, 88] on span "Identificar Modificación" at bounding box center [126, 91] width 65 height 6
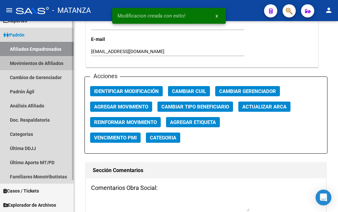
click at [37, 66] on link "Movimientos de Afiliados" at bounding box center [37, 63] width 74 height 14
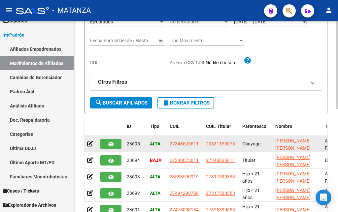
scroll to position [22, 0]
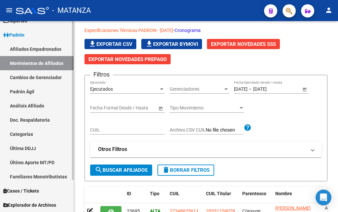
click at [28, 78] on link "Cambios de Gerenciador" at bounding box center [37, 77] width 74 height 14
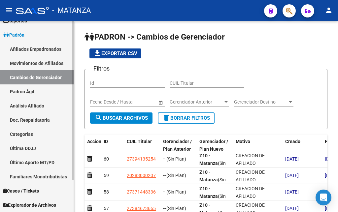
click at [28, 48] on link "Afiliados Empadronados" at bounding box center [37, 49] width 74 height 14
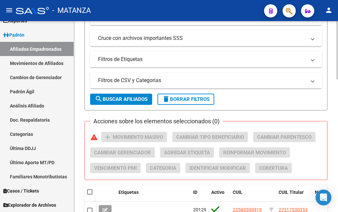
scroll to position [168, 0]
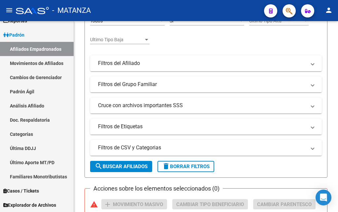
click at [286, 12] on button "button" at bounding box center [289, 10] width 13 height 13
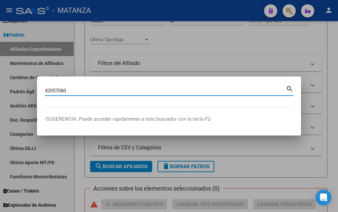
type input "42057060"
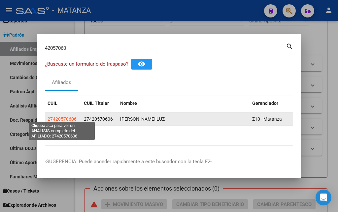
click at [70, 117] on span "27420570606" at bounding box center [62, 119] width 29 height 5
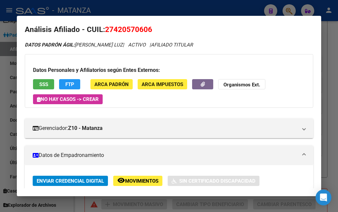
scroll to position [0, 0]
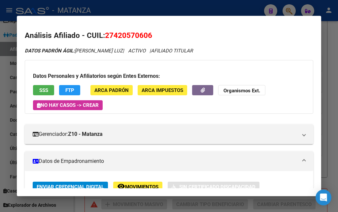
click at [47, 87] on button "SSS" at bounding box center [43, 90] width 21 height 10
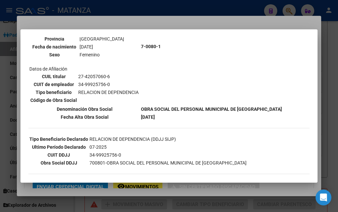
scroll to position [88, 0]
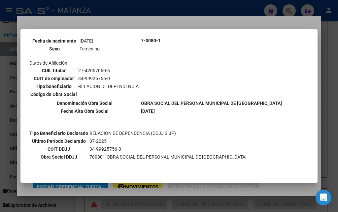
click at [186, 20] on div at bounding box center [169, 106] width 338 height 212
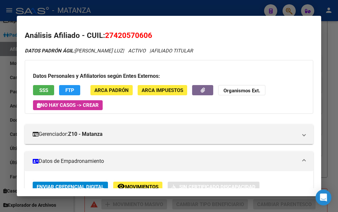
click at [194, 9] on div at bounding box center [169, 106] width 338 height 212
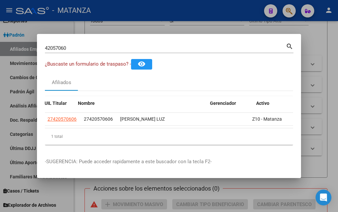
scroll to position [0, 42]
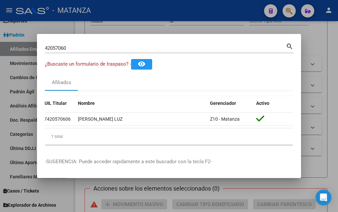
click at [136, 24] on div at bounding box center [169, 106] width 338 height 212
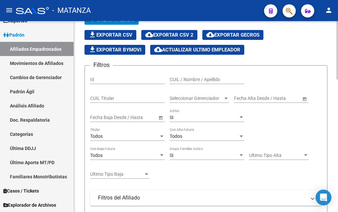
scroll to position [0, 0]
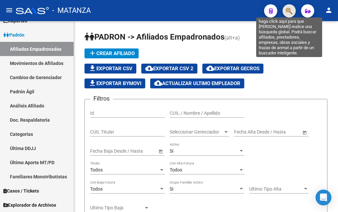
click at [290, 12] on icon "button" at bounding box center [289, 11] width 7 height 8
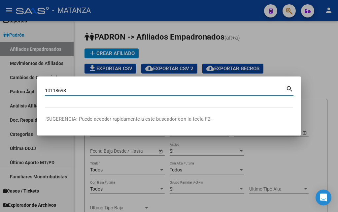
type input "10118693"
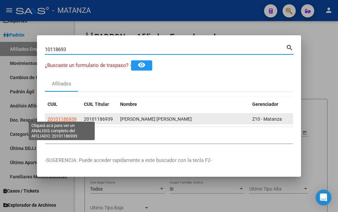
click at [58, 117] on span "20101186939" at bounding box center [62, 119] width 29 height 5
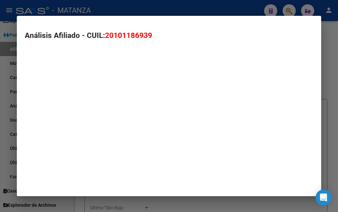
type textarea "20101186939"
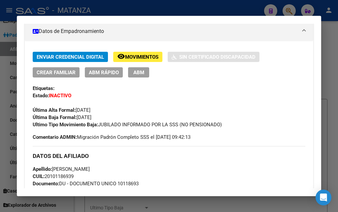
scroll to position [143, 0]
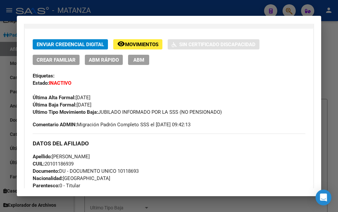
click at [140, 59] on span "ABM" at bounding box center [138, 60] width 11 height 6
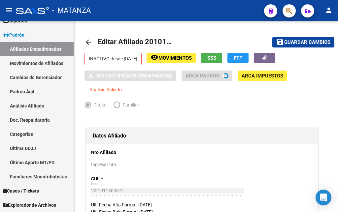
radio input "true"
type input "34-99925756-0"
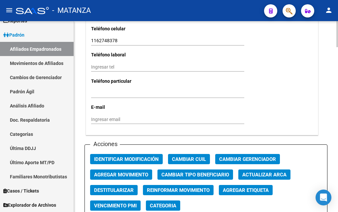
scroll to position [707, 0]
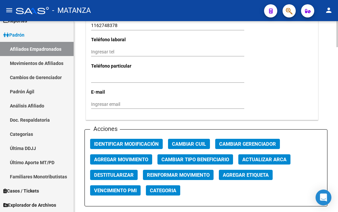
click at [119, 157] on span "Agregar Movimiento" at bounding box center [121, 160] width 54 height 6
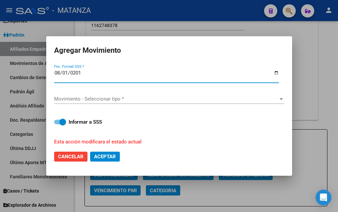
type input "[DATE]"
click at [168, 97] on span "Movimiento - Seleccionar tipo *" at bounding box center [166, 99] width 224 height 6
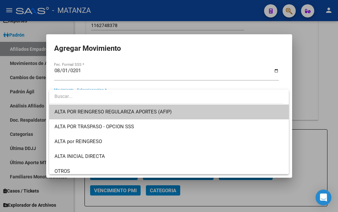
scroll to position [36, 0]
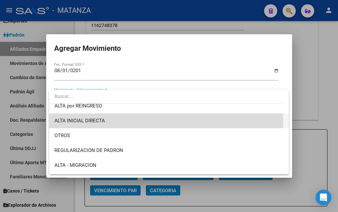
click at [112, 121] on span "ALTA INICIAL DIRECTA" at bounding box center [168, 121] width 229 height 15
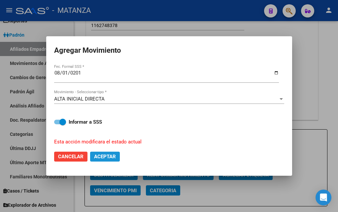
click at [105, 155] on span "Aceptar" at bounding box center [105, 157] width 22 height 6
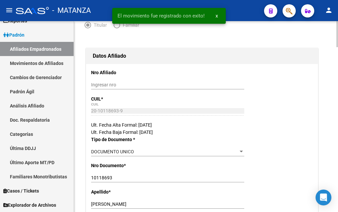
scroll to position [0, 0]
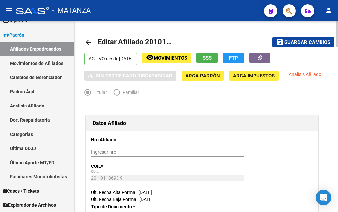
click at [186, 58] on span "Movimientos" at bounding box center [170, 58] width 33 height 6
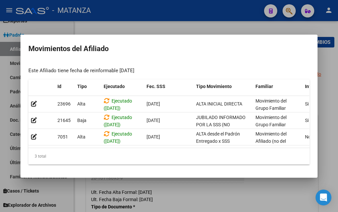
click at [175, 23] on div at bounding box center [169, 106] width 338 height 212
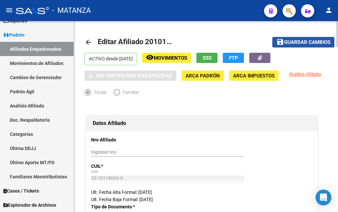
click at [304, 41] on span "Guardar cambios" at bounding box center [307, 43] width 46 height 6
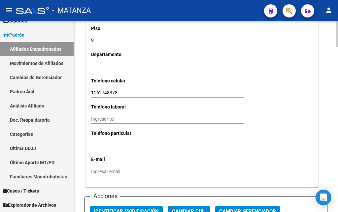
scroll to position [707, 0]
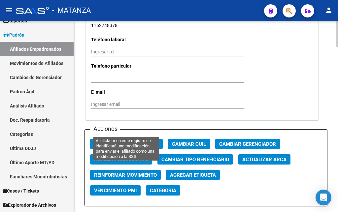
click at [141, 141] on span "Identificar Modificación" at bounding box center [126, 144] width 65 height 6
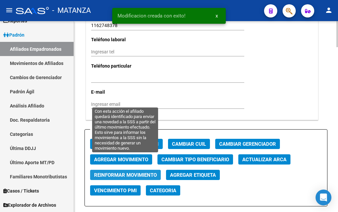
click at [130, 172] on span "Reinformar Movimiento" at bounding box center [125, 175] width 63 height 6
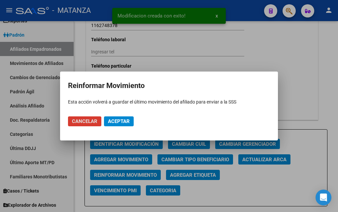
click at [118, 121] on span "Aceptar" at bounding box center [119, 122] width 22 height 6
